Goal: Book appointment/travel/reservation

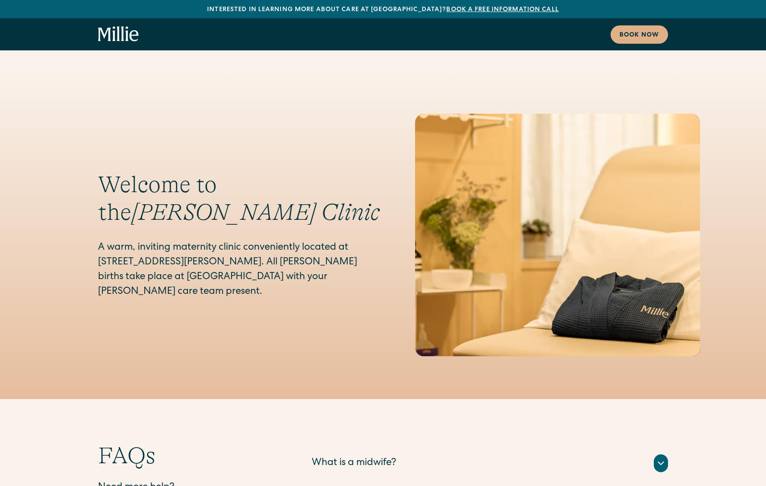
scroll to position [4233, 0]
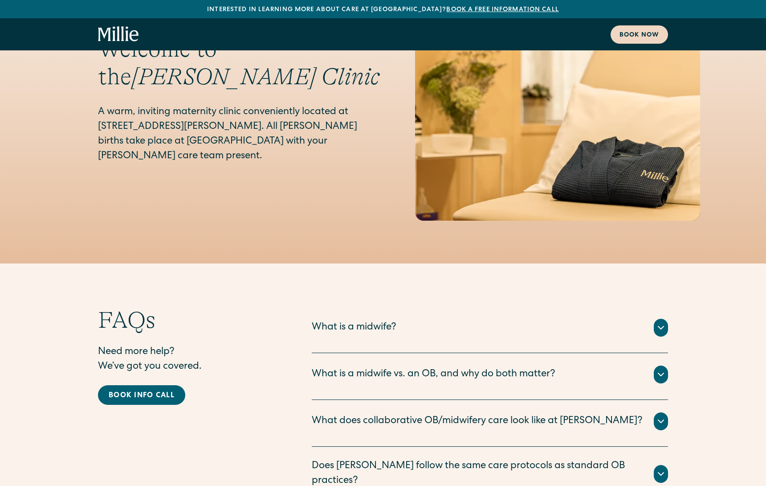
click at [646, 38] on div "Book now" at bounding box center [640, 35] width 40 height 9
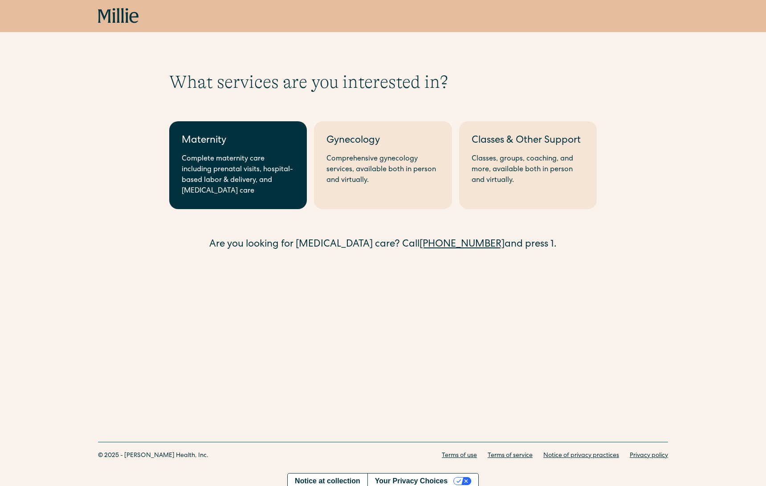
click at [280, 152] on link "Maternity Complete maternity care including prenatal visits, hospital-based lab…" at bounding box center [238, 165] width 138 height 88
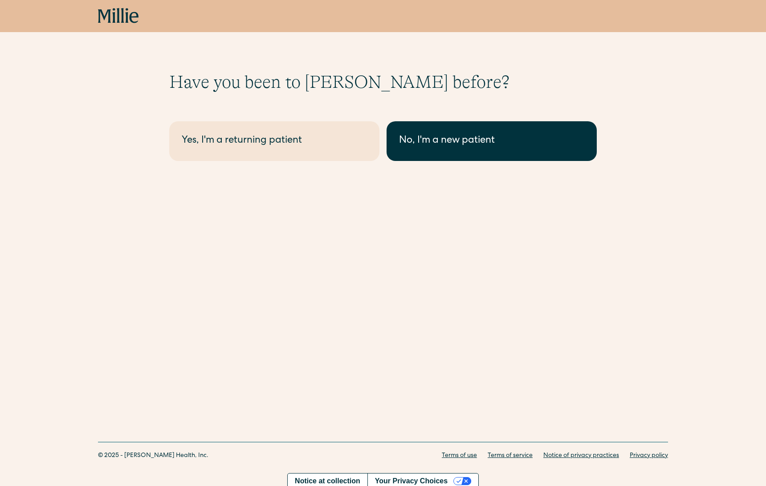
click at [418, 144] on div "No, I'm a new patient" at bounding box center [491, 141] width 185 height 15
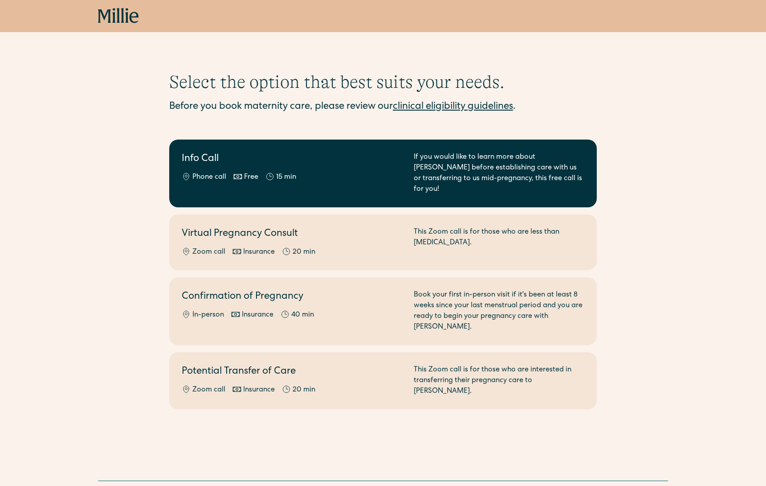
click at [562, 180] on div "If you would like to learn more about Millie before establishing care with us o…" at bounding box center [499, 173] width 171 height 43
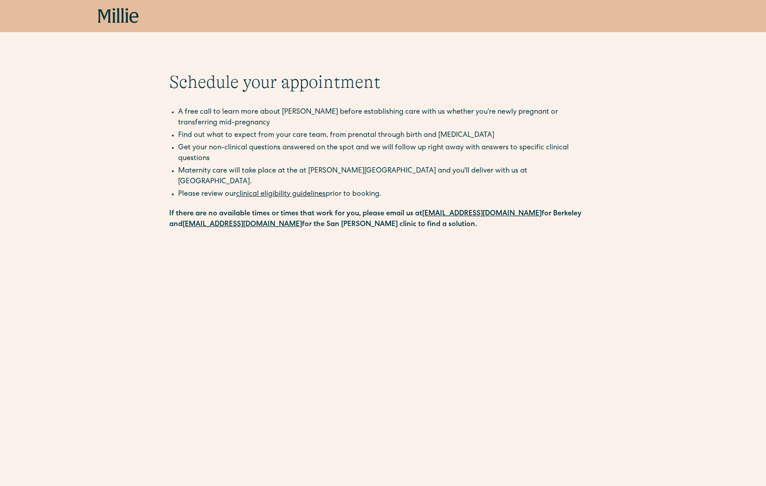
click at [698, 387] on div "Schedule your appointment A free call to learn more about [PERSON_NAME] before …" at bounding box center [383, 342] width 766 height 542
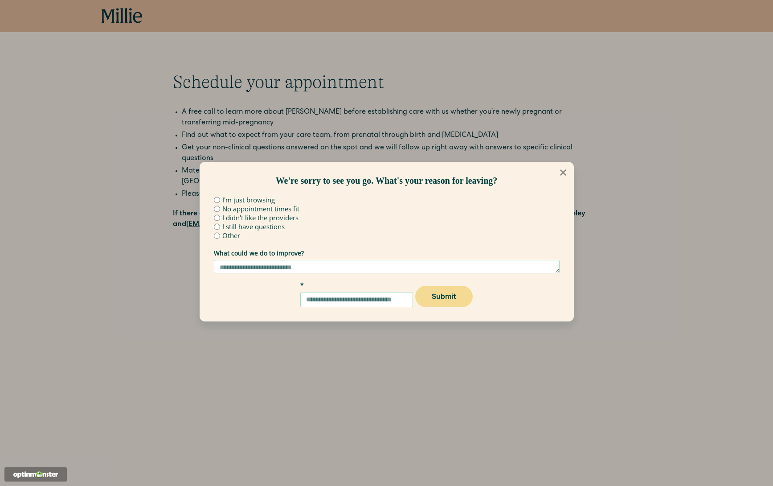
click at [565, 173] on icon at bounding box center [563, 172] width 10 height 10
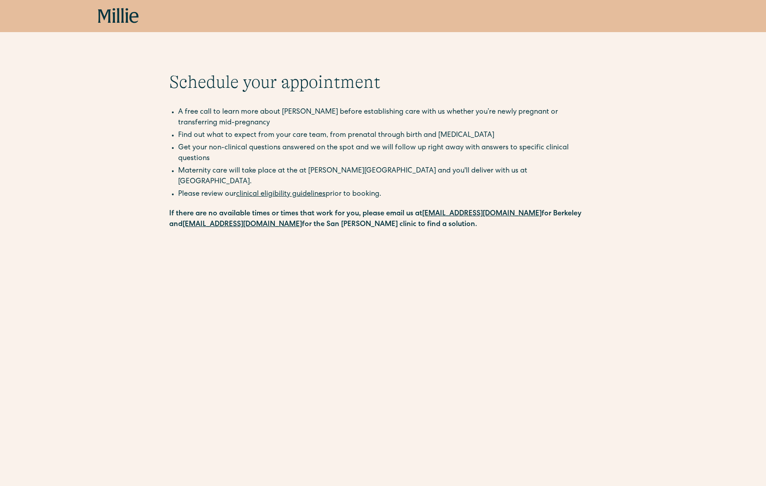
click at [687, 179] on div "Schedule your appointment A free call to learn more about [PERSON_NAME] before …" at bounding box center [383, 342] width 766 height 542
